Goal: Obtain resource: Download file/media

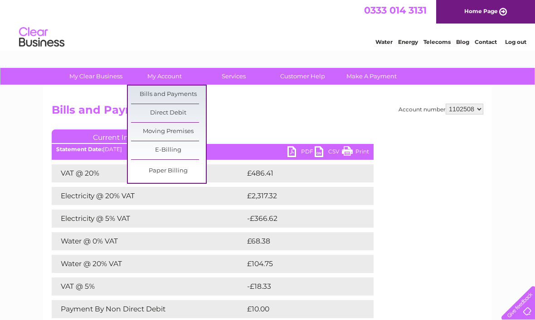
click at [197, 93] on link "Bills and Payments" at bounding box center [168, 95] width 75 height 18
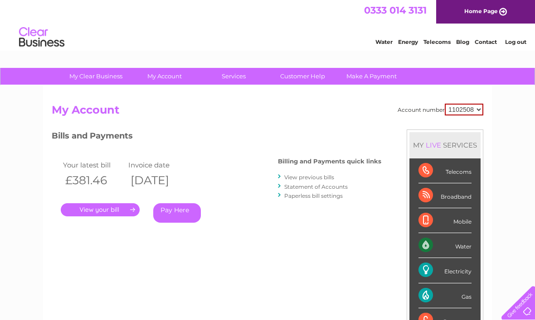
click at [312, 174] on link "View previous bills" at bounding box center [309, 177] width 50 height 7
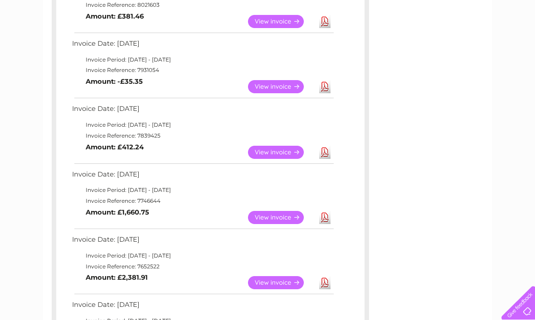
scroll to position [200, 0]
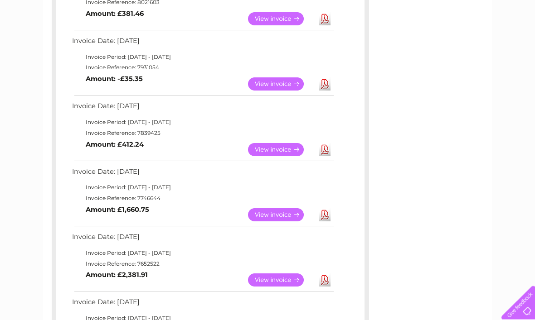
click at [283, 149] on link "View" at bounding box center [281, 150] width 67 height 13
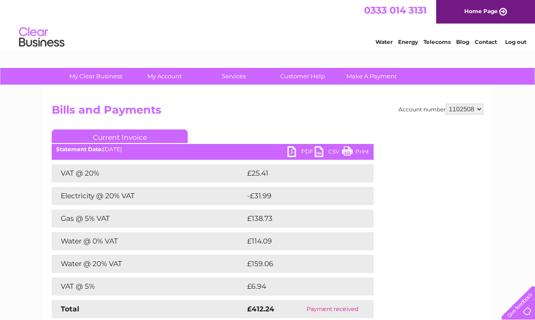
click at [297, 153] on link "PDF" at bounding box center [300, 152] width 27 height 13
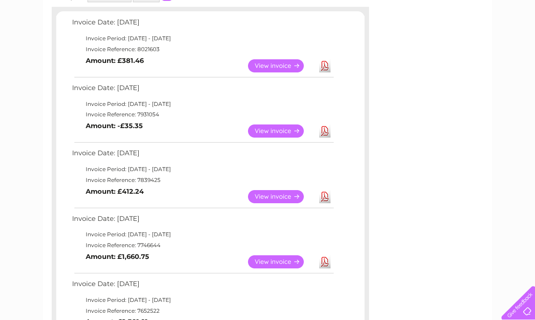
scroll to position [153, 0]
click at [279, 129] on link "View" at bounding box center [281, 131] width 67 height 13
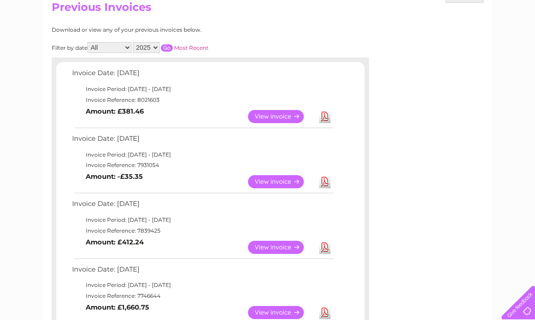
scroll to position [100, 0]
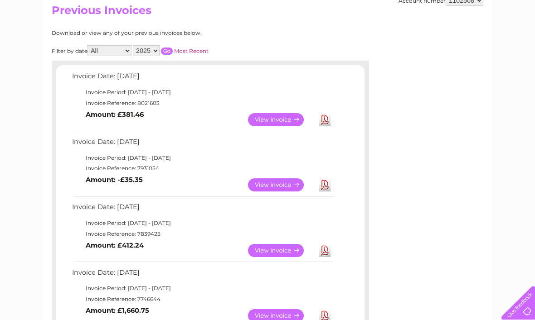
click at [277, 121] on link "View" at bounding box center [281, 119] width 67 height 13
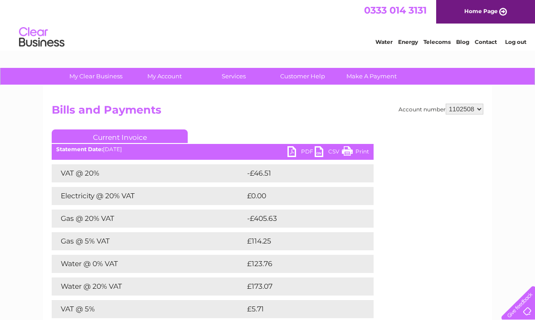
click at [298, 153] on link "PDF" at bounding box center [300, 152] width 27 height 13
click at [302, 151] on link "PDF" at bounding box center [300, 152] width 27 height 13
